Goal: Information Seeking & Learning: Learn about a topic

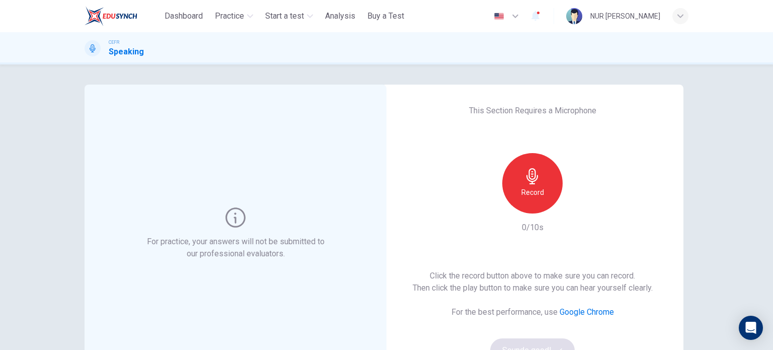
click at [539, 181] on div "Record" at bounding box center [532, 183] width 60 height 60
click at [539, 181] on div "Stop" at bounding box center [532, 183] width 60 height 60
click at [572, 199] on div "button" at bounding box center [579, 205] width 16 height 16
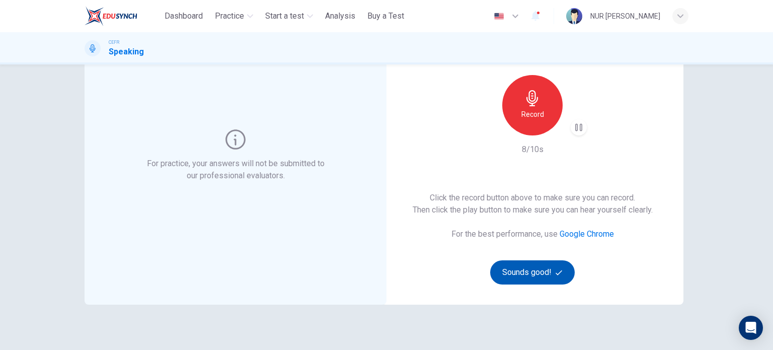
scroll to position [101, 0]
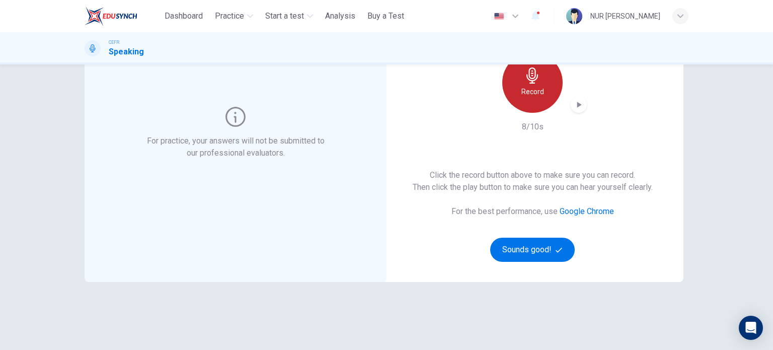
click at [544, 95] on div "Record" at bounding box center [532, 82] width 60 height 60
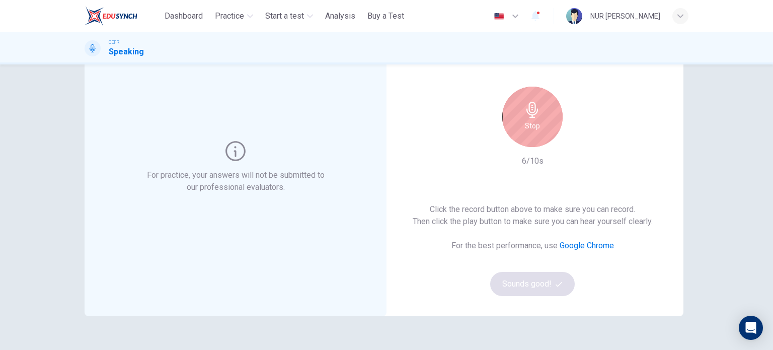
scroll to position [50, 0]
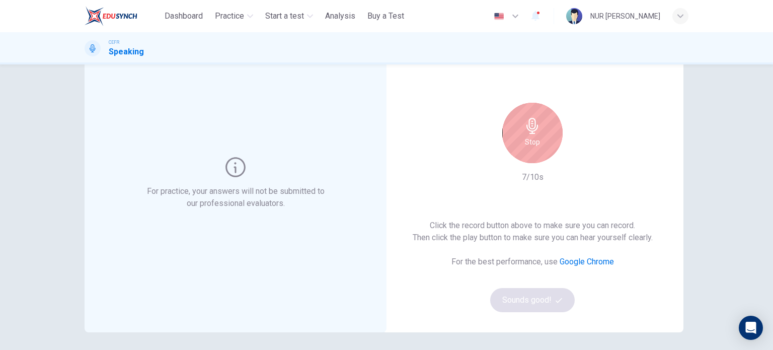
click at [548, 127] on div "Stop" at bounding box center [532, 133] width 60 height 60
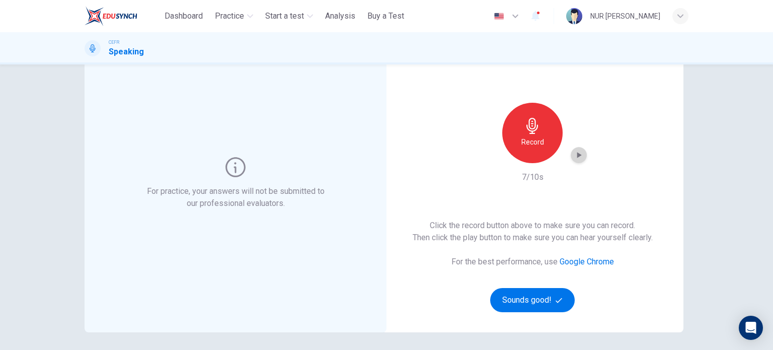
click at [577, 159] on icon "button" at bounding box center [579, 155] width 10 height 10
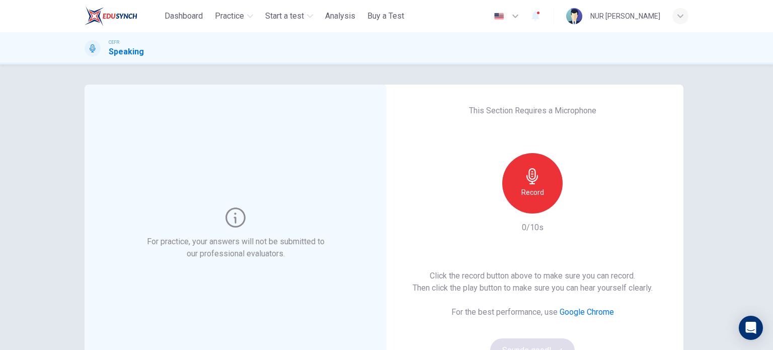
click at [323, 132] on div "For practice, your answers will not be submitted to our professional evaluators." at bounding box center [236, 234] width 302 height 298
click at [545, 186] on div "Record" at bounding box center [532, 183] width 60 height 60
click at [545, 186] on div "Stop" at bounding box center [532, 183] width 60 height 60
click at [572, 199] on div "button" at bounding box center [579, 205] width 16 height 16
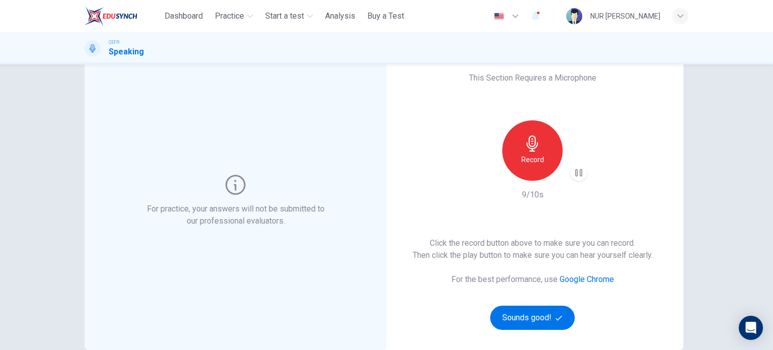
scroll to position [50, 0]
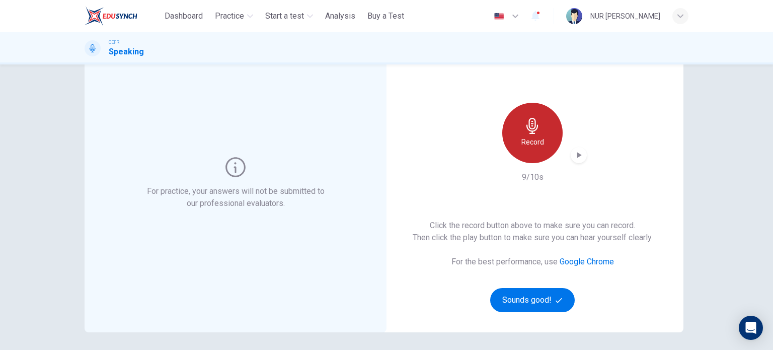
click at [531, 145] on h6 "Record" at bounding box center [532, 142] width 23 height 12
click at [577, 161] on div "button" at bounding box center [579, 155] width 16 height 16
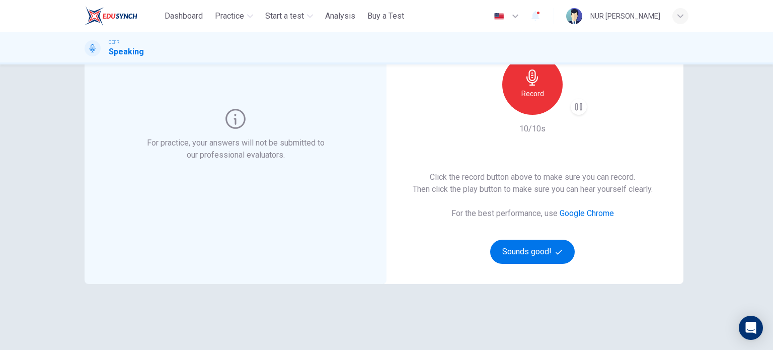
scroll to position [101, 0]
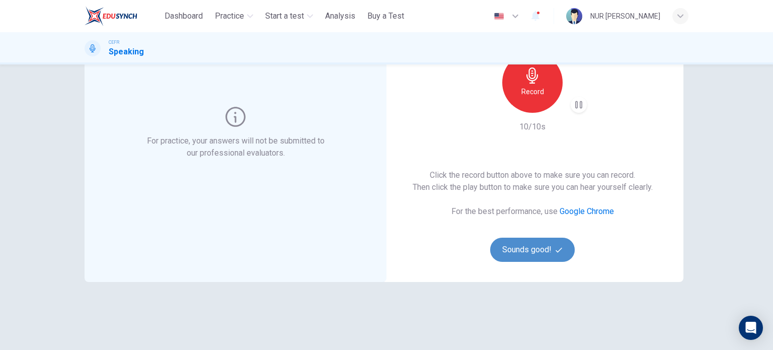
click at [541, 246] on button "Sounds good!" at bounding box center [532, 250] width 85 height 24
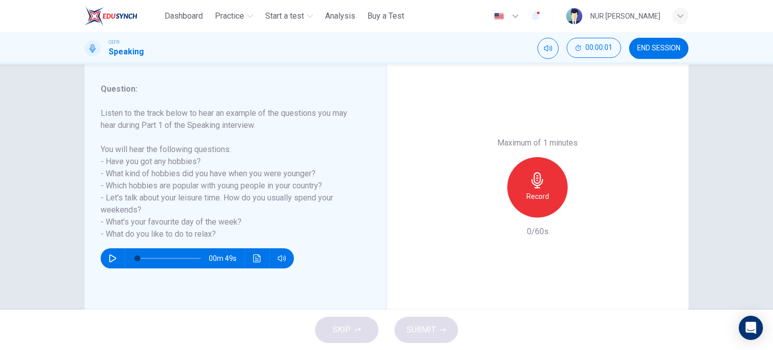
scroll to position [145, 0]
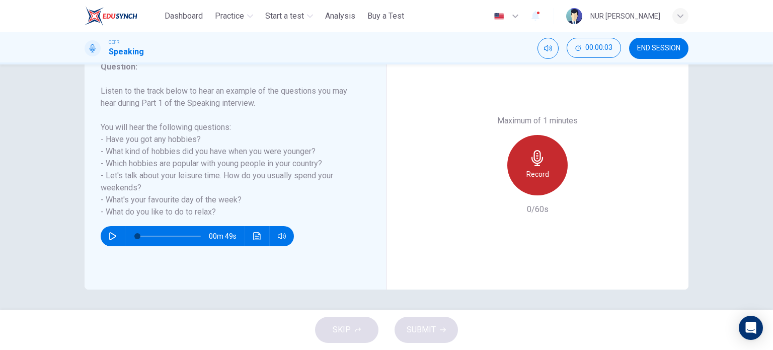
click at [550, 157] on div "Record" at bounding box center [537, 165] width 60 height 60
click at [550, 157] on div "Stop" at bounding box center [537, 165] width 60 height 60
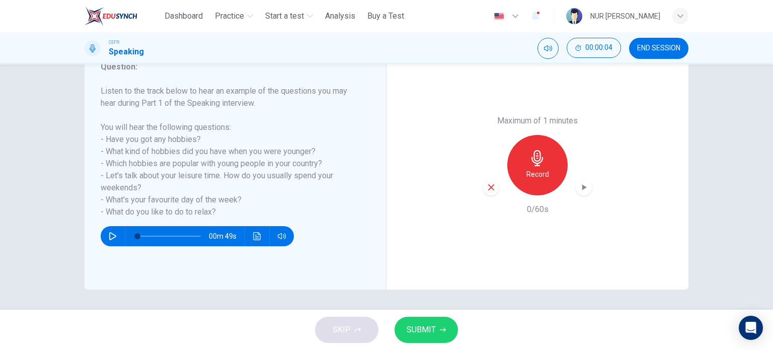
click at [445, 335] on button "SUBMIT" at bounding box center [426, 330] width 63 height 26
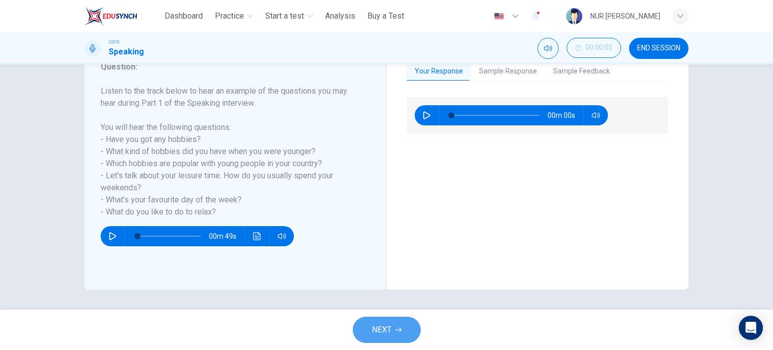
click at [406, 331] on button "NEXT" at bounding box center [387, 330] width 68 height 26
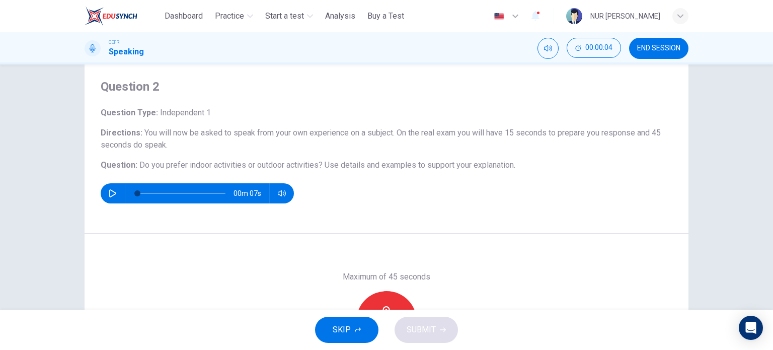
scroll to position [50, 0]
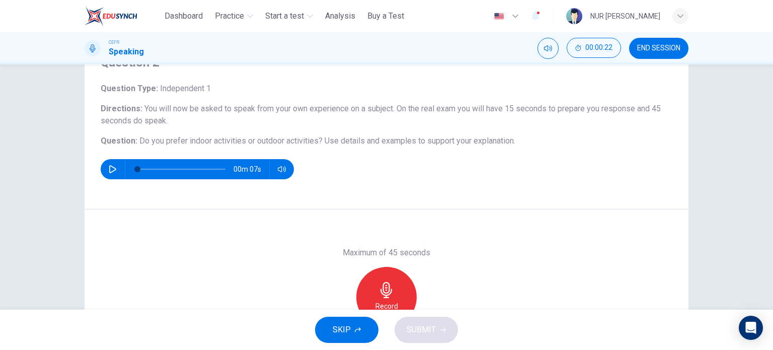
click at [396, 292] on div "Record" at bounding box center [386, 297] width 60 height 60
click at [396, 292] on div "Stop" at bounding box center [386, 297] width 60 height 60
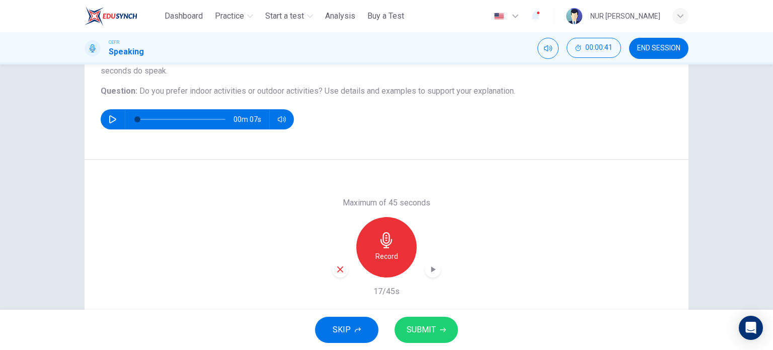
scroll to position [101, 0]
click at [428, 267] on icon "button" at bounding box center [433, 269] width 10 height 10
click at [440, 332] on icon "button" at bounding box center [443, 330] width 6 height 6
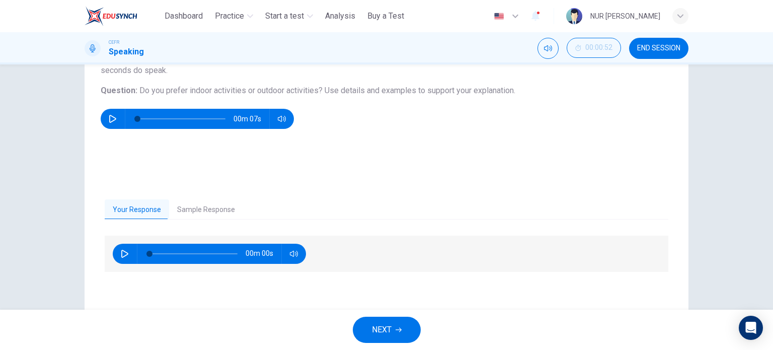
click at [215, 217] on button "Sample Response" at bounding box center [206, 209] width 74 height 21
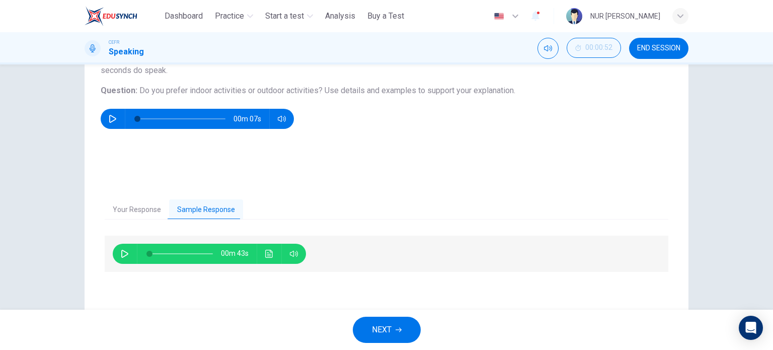
click at [266, 254] on icon "Click to see the audio transcription" at bounding box center [269, 254] width 8 height 8
